Goal: Information Seeking & Learning: Learn about a topic

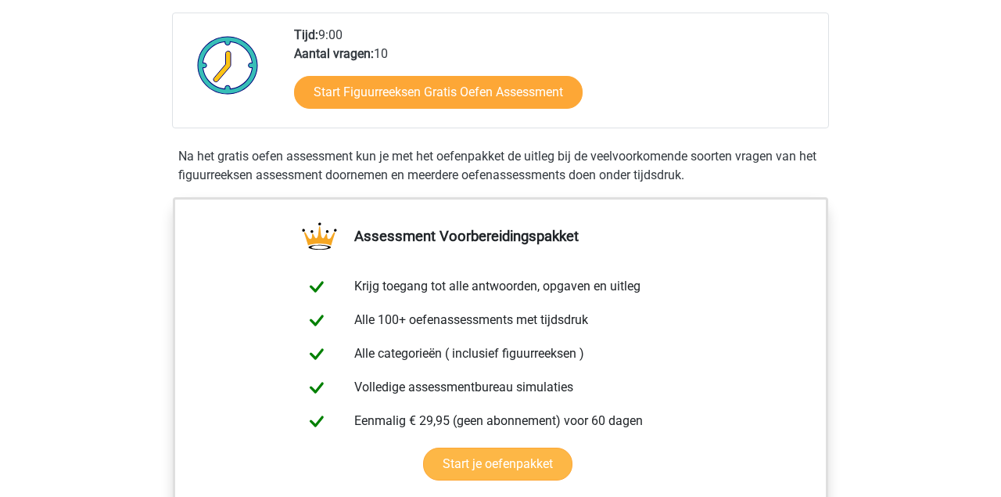
scroll to position [300, 0]
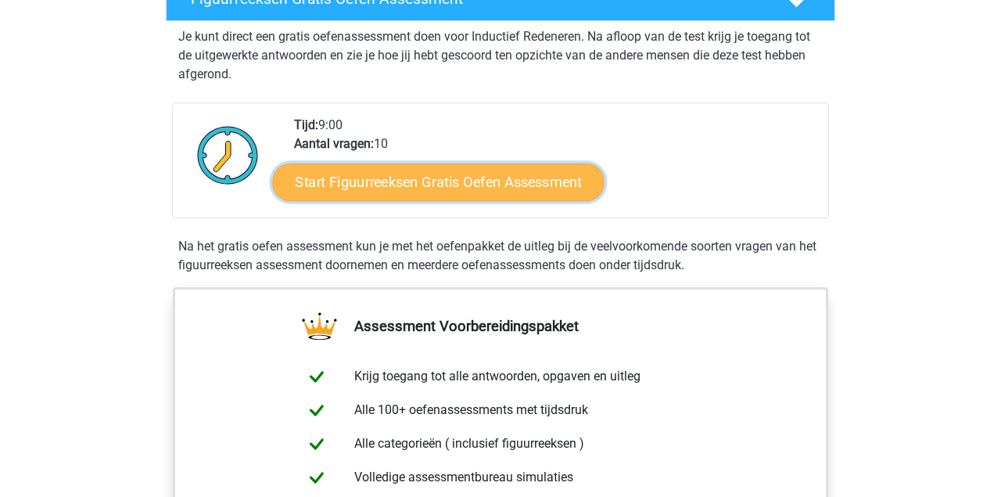
click at [509, 188] on link "Start Figuurreeksen Gratis Oefen Assessment" at bounding box center [439, 182] width 332 height 38
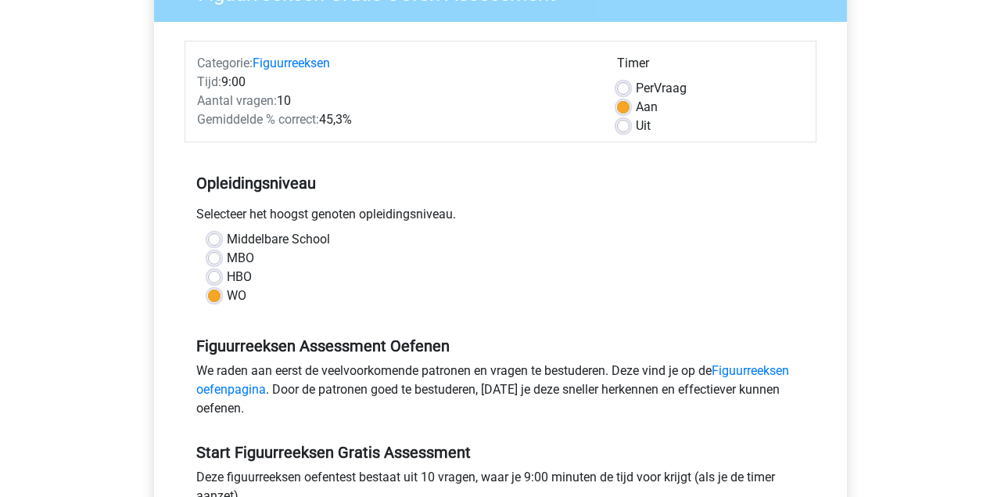
scroll to position [569, 0]
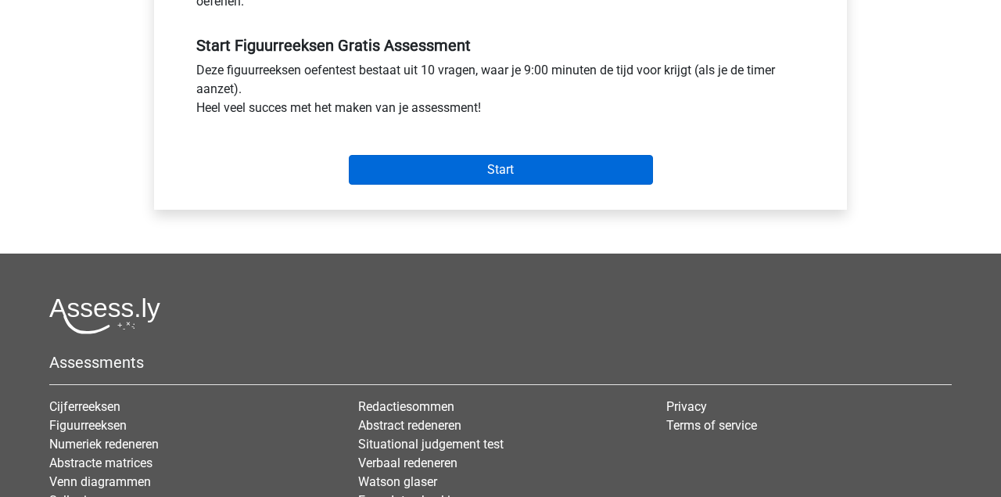
drag, startPoint x: 485, startPoint y: 188, endPoint x: 485, endPoint y: 176, distance: 12.5
click at [485, 183] on div "Start" at bounding box center [501, 157] width 632 height 67
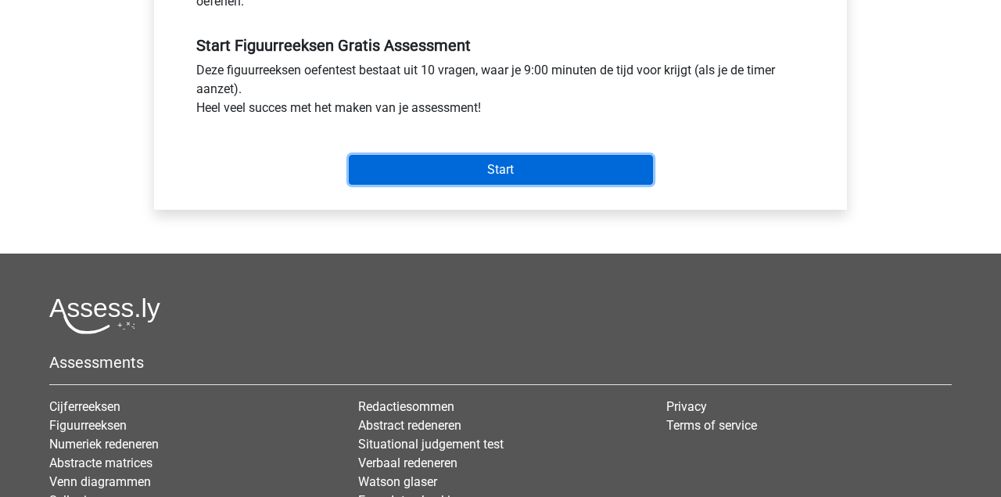
click at [486, 172] on input "Start" at bounding box center [501, 170] width 304 height 30
click at [466, 170] on input "Start" at bounding box center [501, 170] width 304 height 30
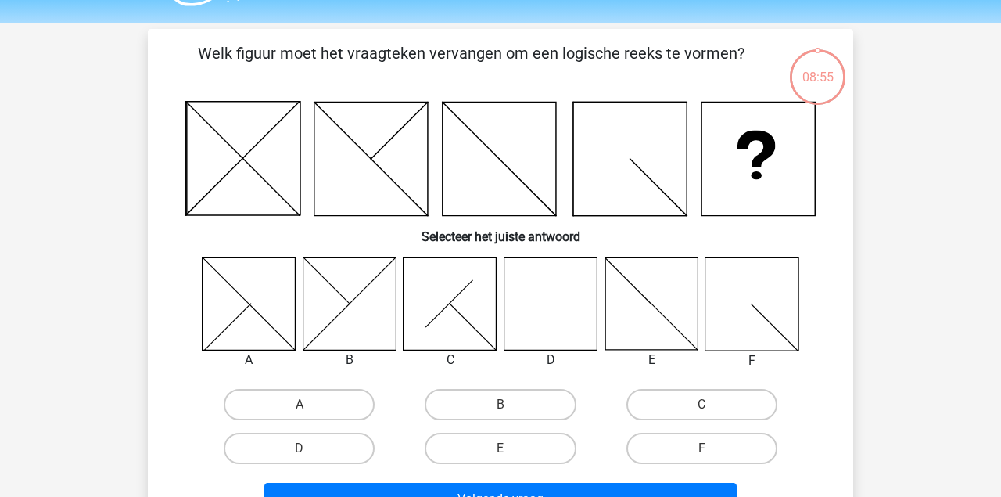
scroll to position [81, 0]
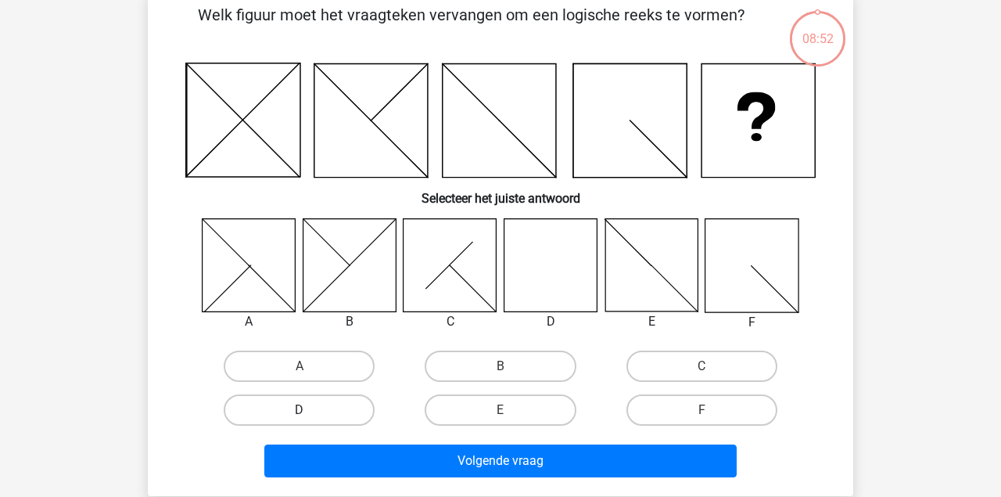
click at [325, 409] on label "D" at bounding box center [299, 409] width 151 height 31
click at [310, 410] on input "D" at bounding box center [305, 415] width 10 height 10
radio input "true"
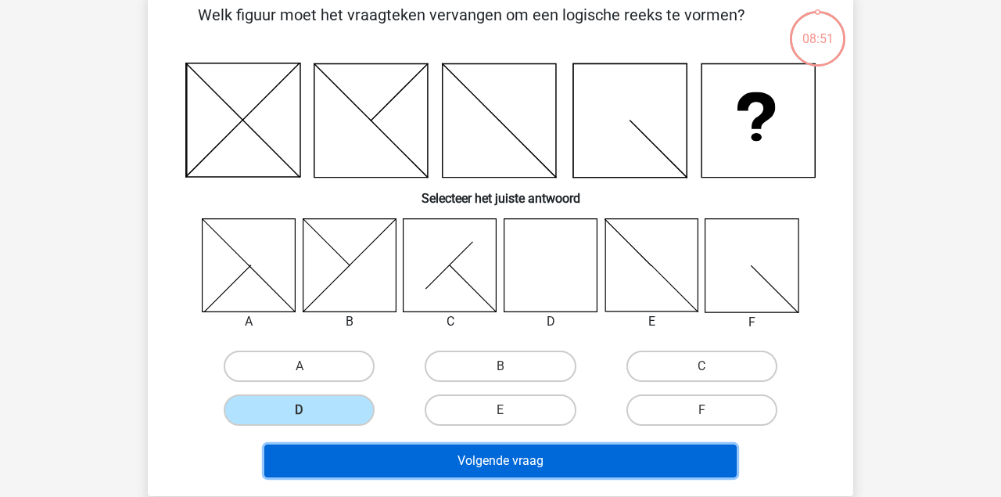
click at [452, 454] on button "Volgende vraag" at bounding box center [500, 460] width 473 height 33
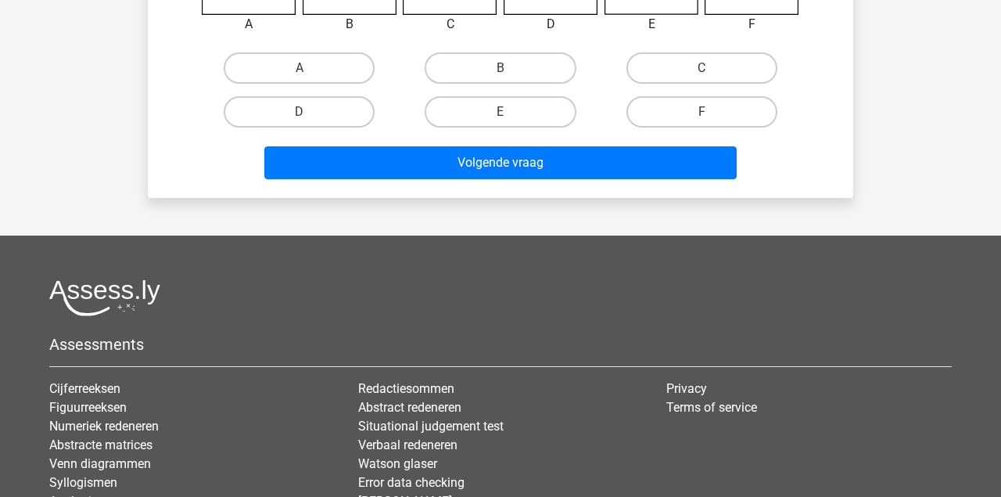
scroll to position [397, 0]
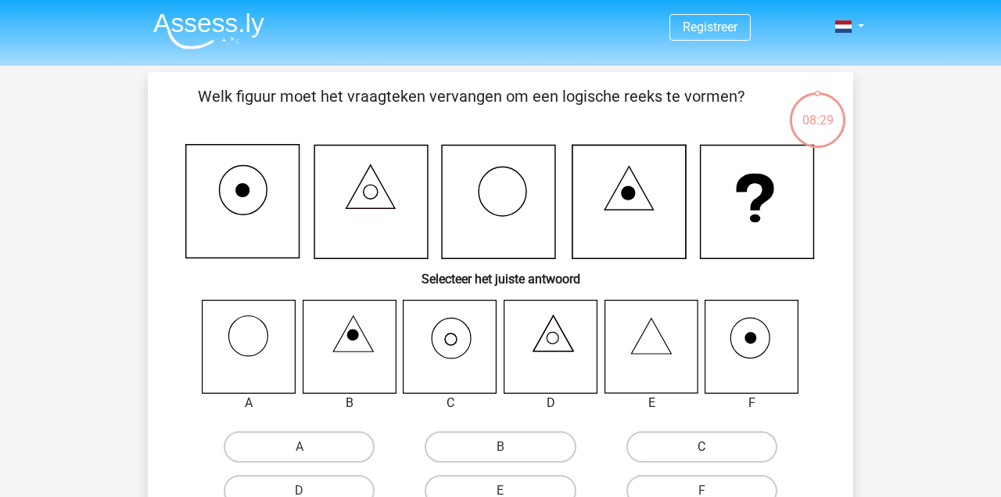
click at [685, 445] on label "C" at bounding box center [701, 446] width 151 height 31
click at [701, 447] on input "C" at bounding box center [706, 452] width 10 height 10
radio input "true"
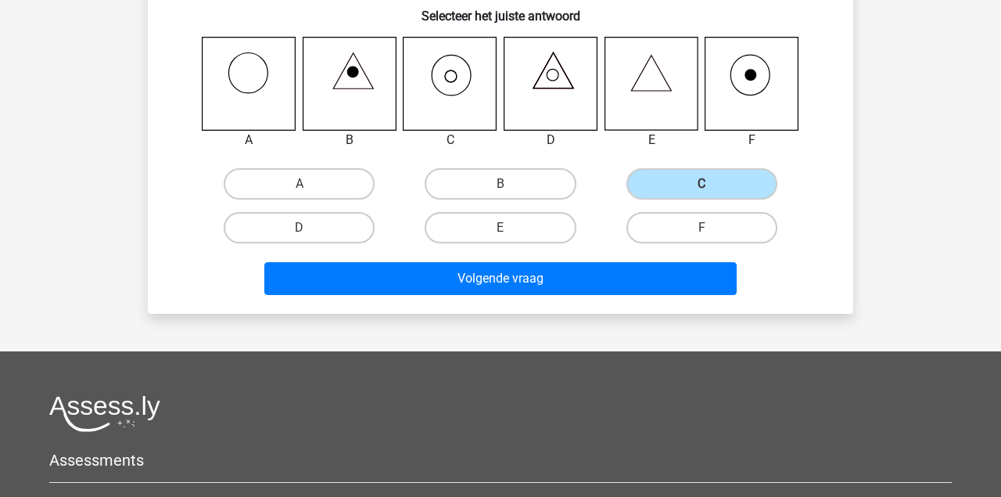
scroll to position [407, 0]
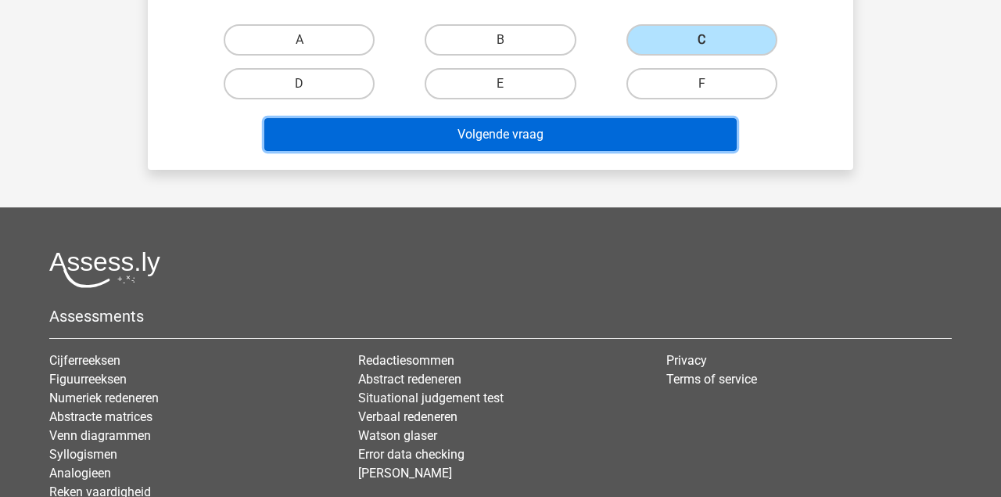
click at [659, 149] on button "Volgende vraag" at bounding box center [500, 134] width 473 height 33
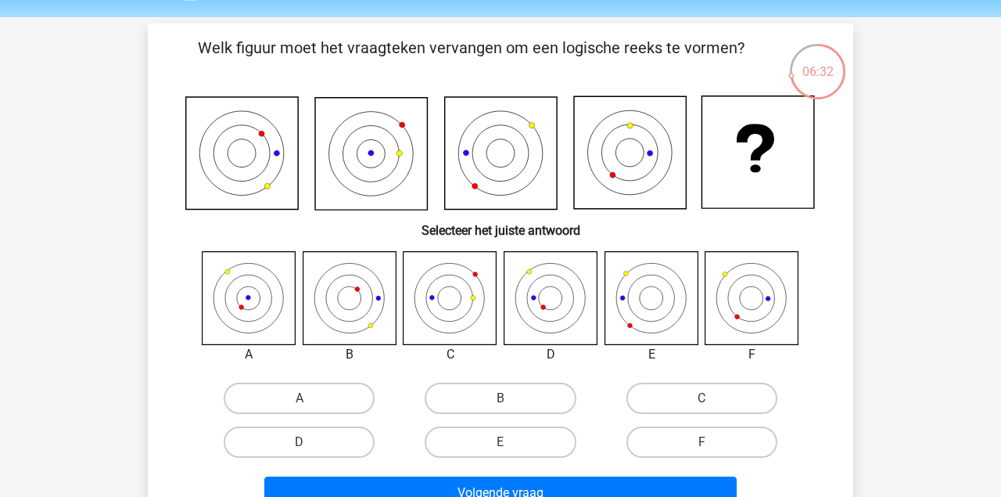
scroll to position [81, 0]
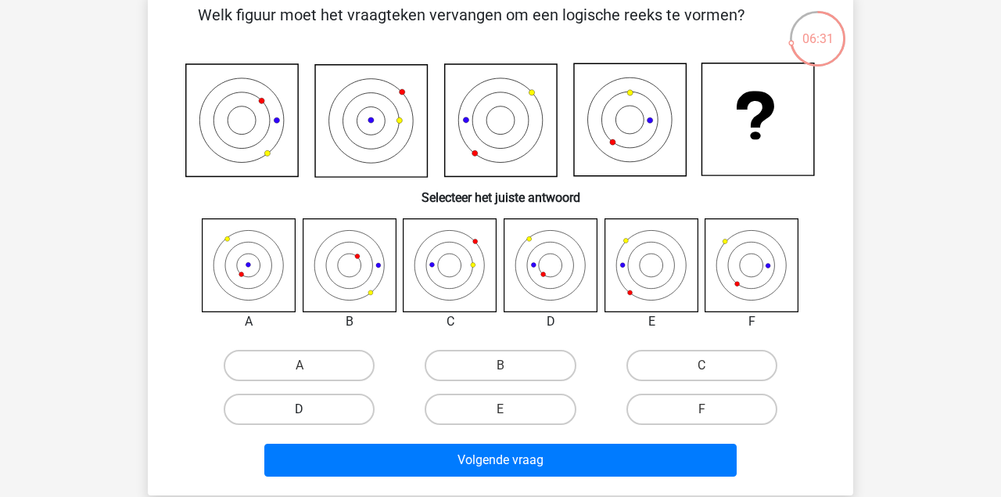
click at [267, 415] on label "D" at bounding box center [299, 408] width 151 height 31
click at [300, 415] on input "D" at bounding box center [305, 414] width 10 height 10
radio input "true"
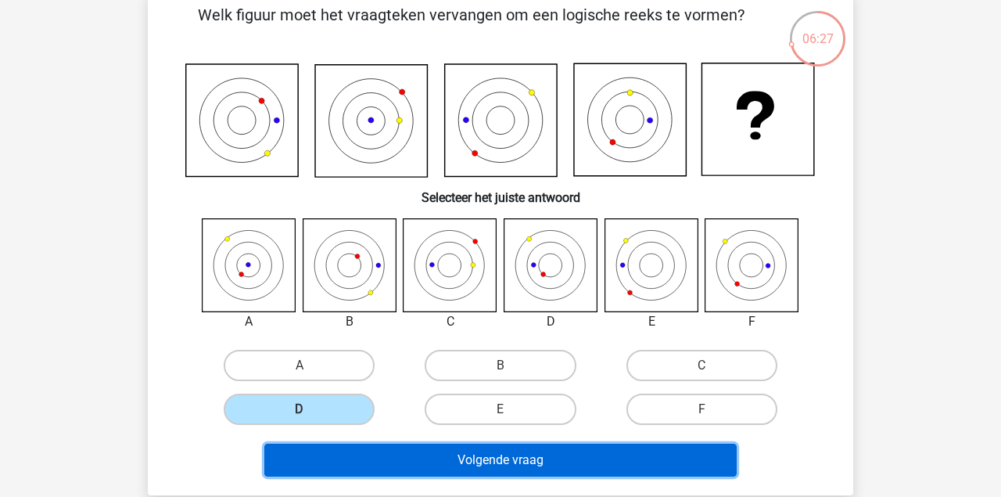
click at [435, 457] on button "Volgende vraag" at bounding box center [500, 459] width 473 height 33
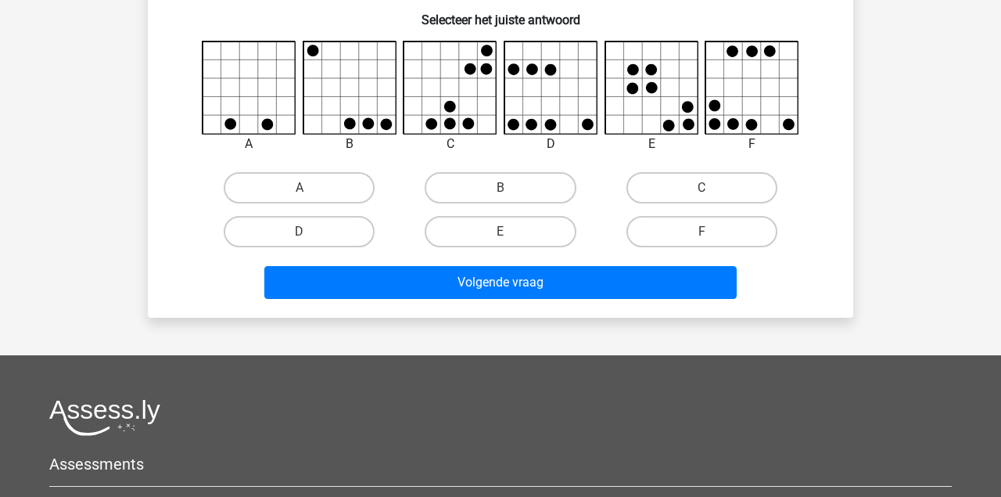
scroll to position [244, 0]
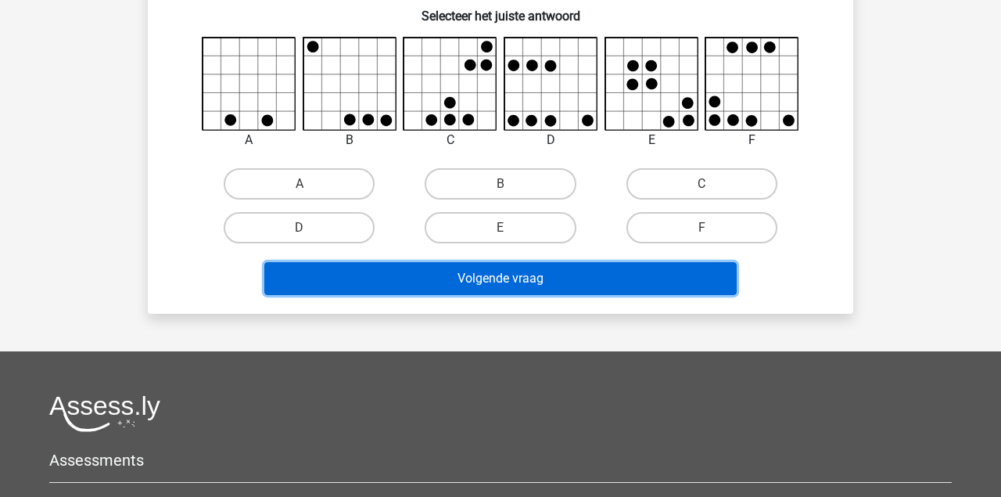
click at [503, 273] on button "Volgende vraag" at bounding box center [500, 278] width 473 height 33
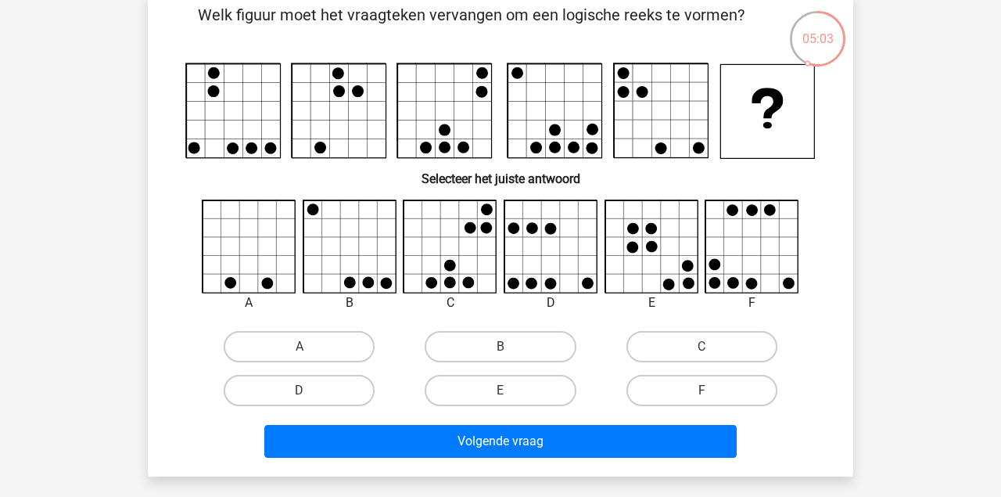
scroll to position [81, 0]
click at [844, 287] on div "Welk figuur moet het vraagteken vervangen om een logische reeks te vormen?" at bounding box center [500, 233] width 693 height 461
drag, startPoint x: 738, startPoint y: 342, endPoint x: 812, endPoint y: 303, distance: 84.0
click at [812, 303] on div "A B C" at bounding box center [500, 305] width 655 height 213
click at [527, 351] on label "B" at bounding box center [500, 346] width 151 height 31
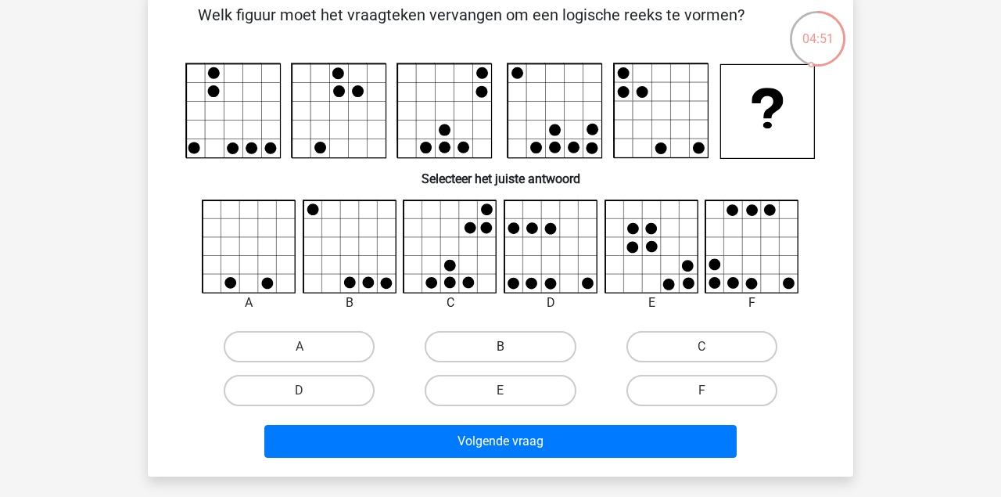
click at [511, 351] on input "B" at bounding box center [505, 351] width 10 height 10
radio input "true"
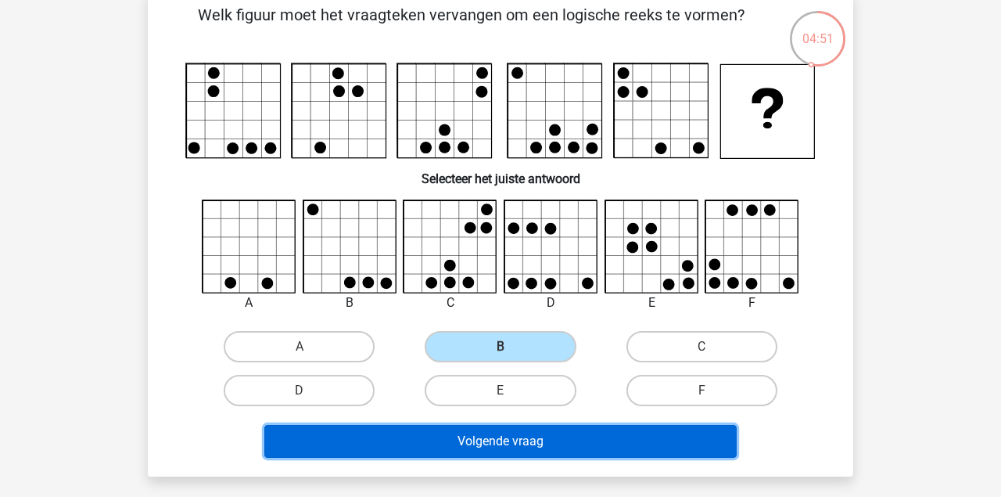
click at [523, 426] on button "Volgende vraag" at bounding box center [500, 441] width 473 height 33
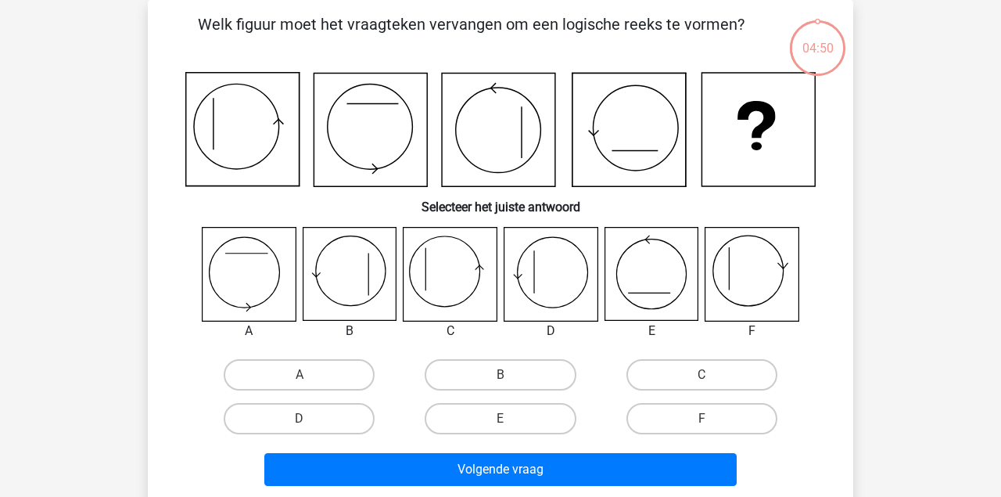
scroll to position [72, 0]
click at [347, 417] on label "D" at bounding box center [299, 418] width 151 height 31
click at [310, 418] on input "D" at bounding box center [305, 423] width 10 height 10
radio input "true"
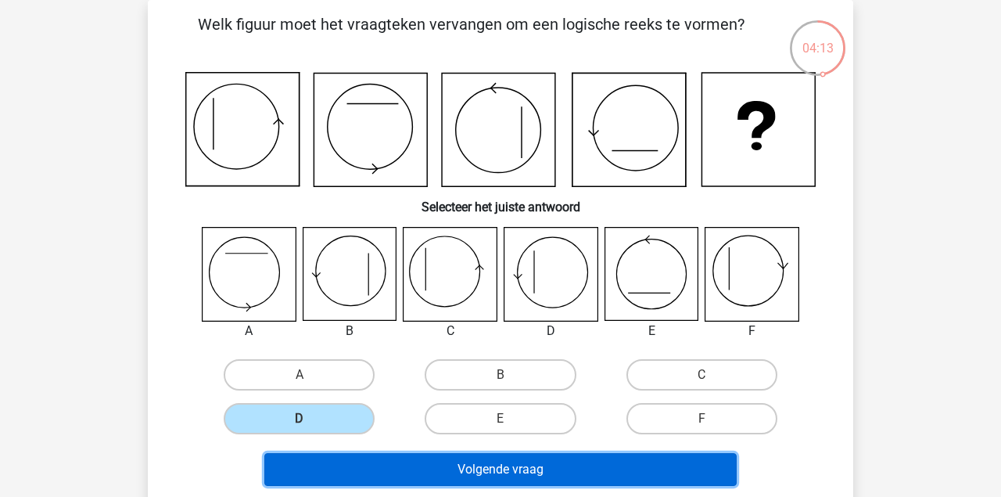
click at [452, 470] on button "Volgende vraag" at bounding box center [500, 469] width 473 height 33
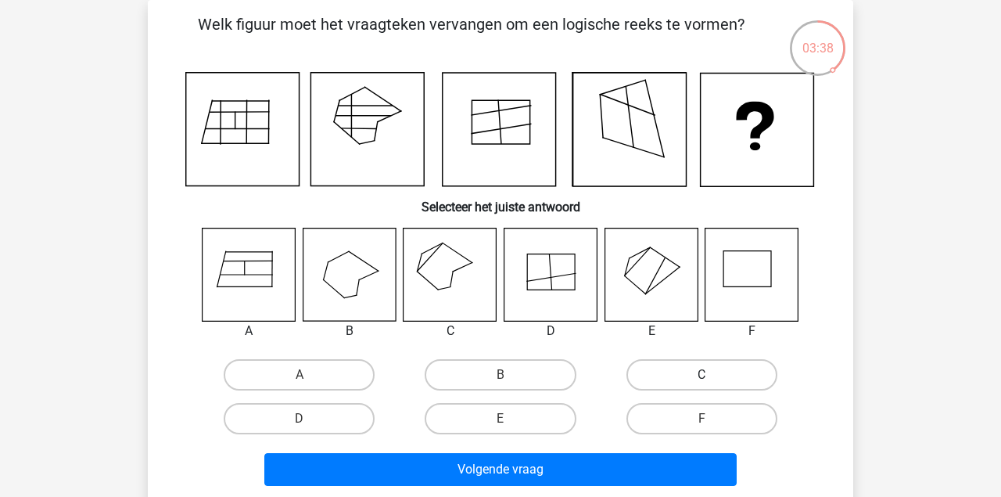
click at [683, 378] on label "C" at bounding box center [701, 374] width 151 height 31
click at [701, 378] on input "C" at bounding box center [706, 380] width 10 height 10
radio input "true"
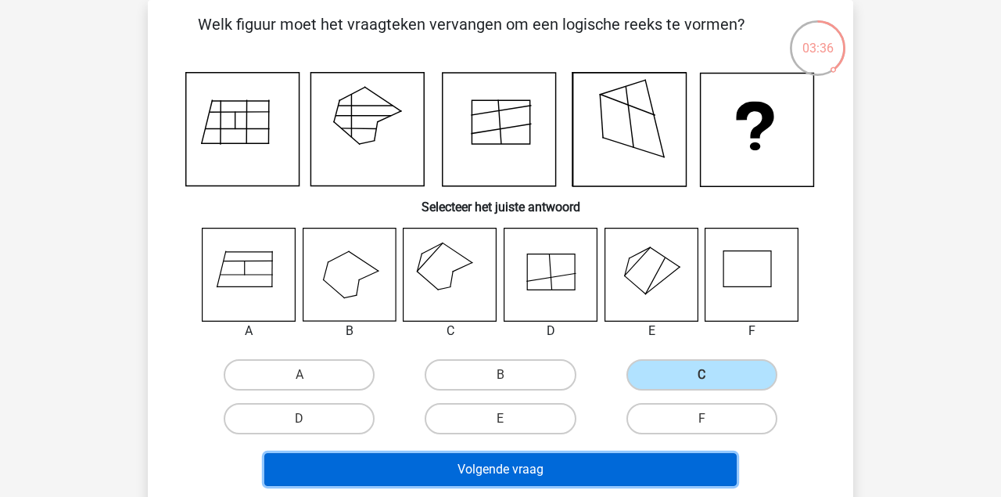
click at [597, 472] on button "Volgende vraag" at bounding box center [500, 469] width 473 height 33
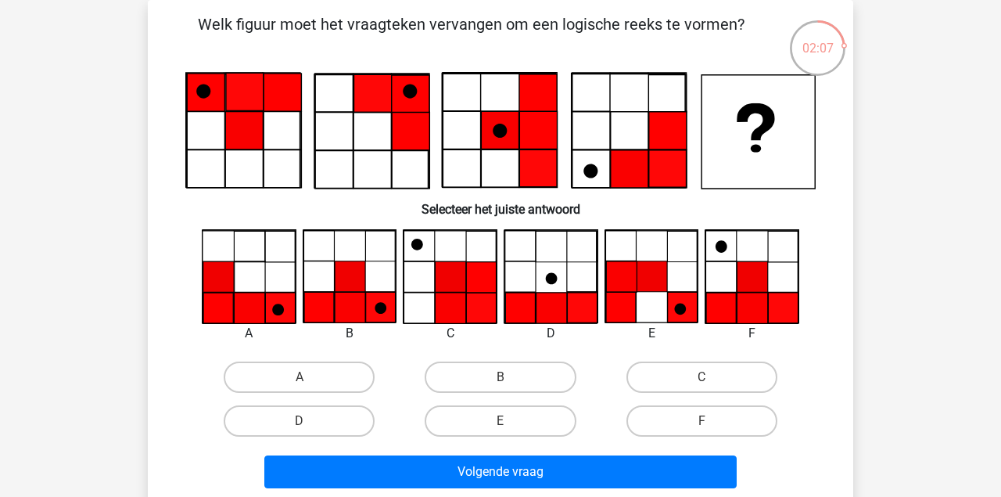
click at [707, 426] on input "F" at bounding box center [706, 426] width 10 height 10
radio input "true"
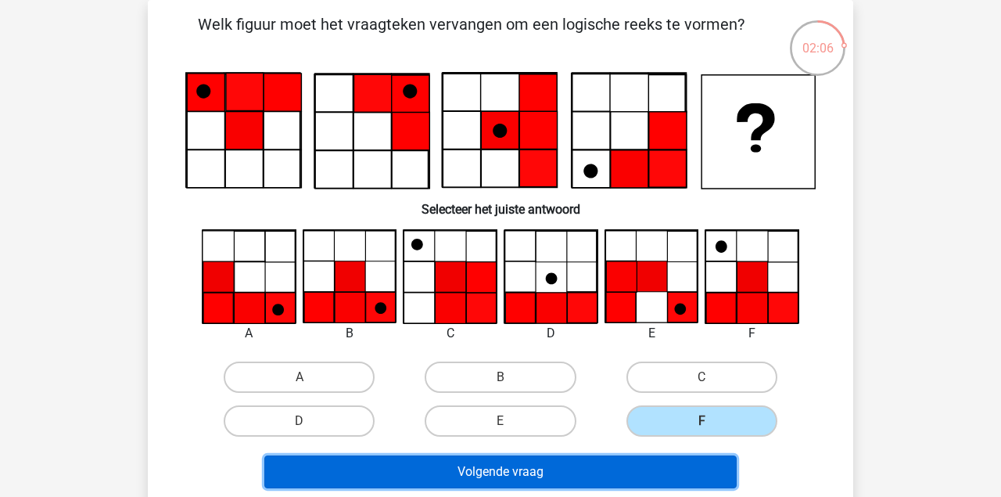
click at [675, 469] on button "Volgende vraag" at bounding box center [500, 471] width 473 height 33
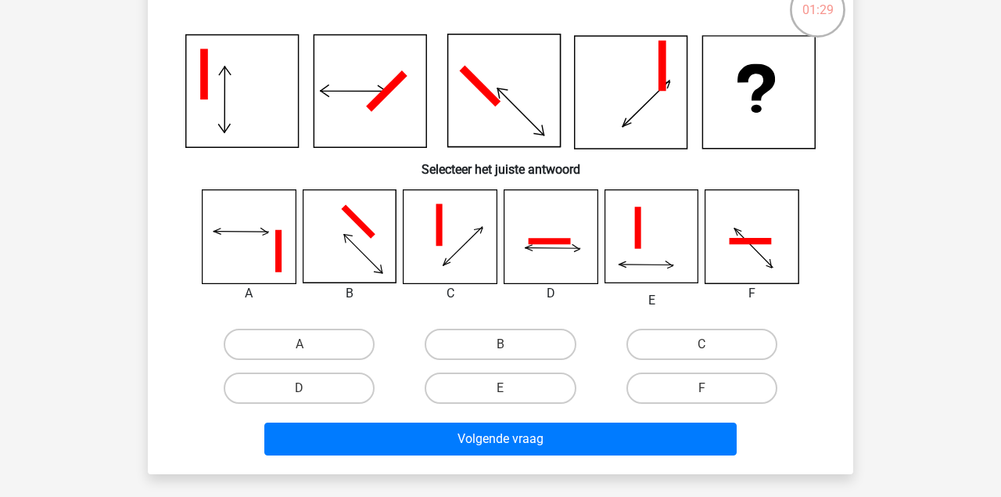
scroll to position [81, 0]
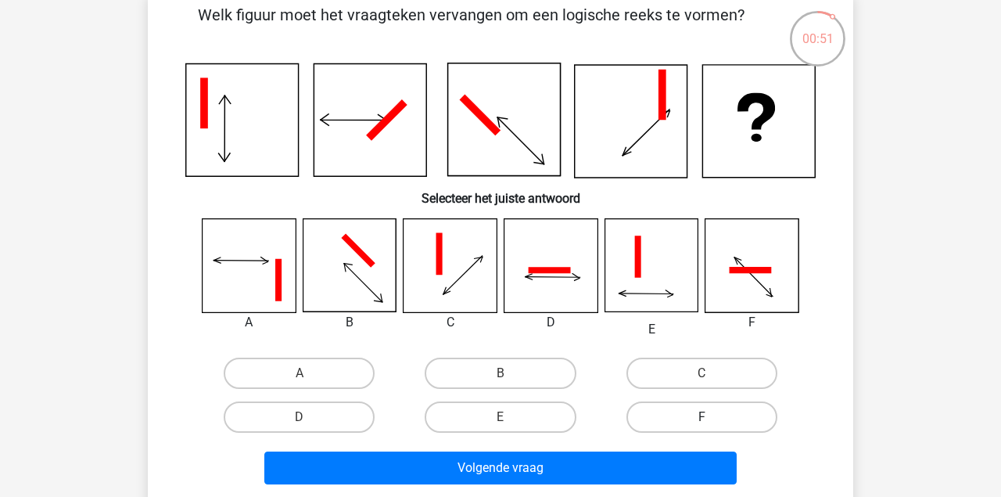
click at [707, 417] on label "F" at bounding box center [701, 416] width 151 height 31
click at [707, 417] on input "F" at bounding box center [706, 422] width 10 height 10
radio input "true"
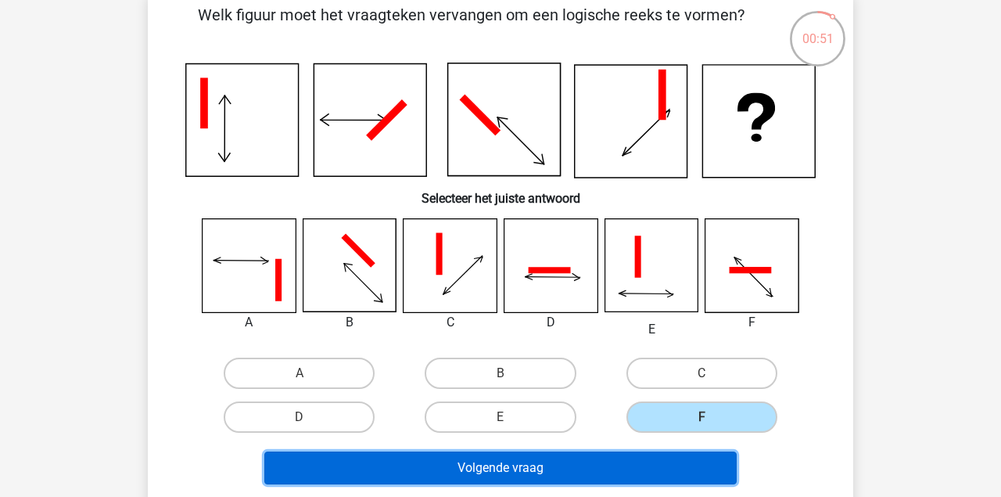
click at [677, 470] on button "Volgende vraag" at bounding box center [500, 467] width 473 height 33
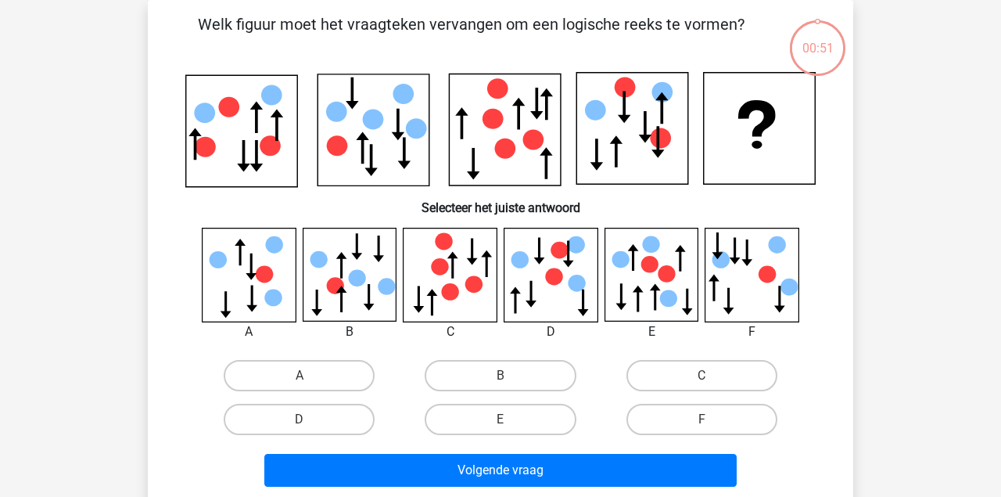
scroll to position [72, 0]
